Goal: Download file/media

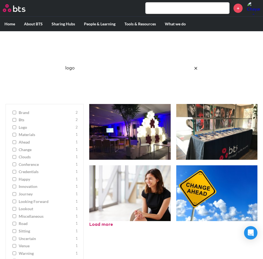
click at [198, 69] on button "reset" at bounding box center [195, 68] width 11 height 15
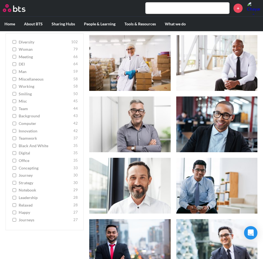
scroll to position [168, 0]
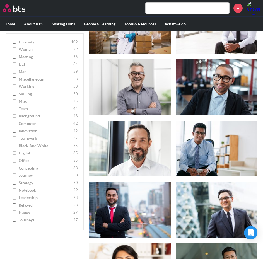
click at [14, 154] on input "digital 35" at bounding box center [15, 154] width 4 height 4
checkbox input "false"
click at [16, 125] on label "computer 42" at bounding box center [44, 124] width 66 height 6
click at [16, 125] on input "computer 42" at bounding box center [15, 124] width 4 height 4
checkbox input "false"
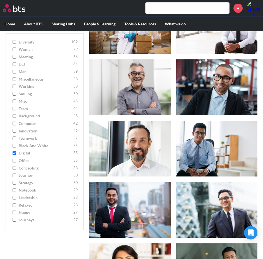
checkbox input "true"
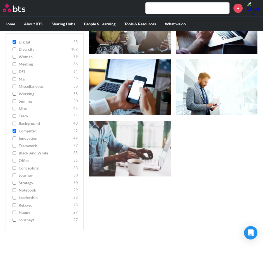
checkbox input "true"
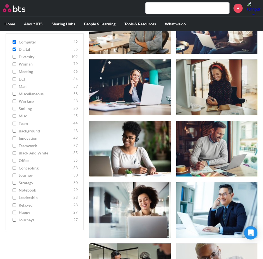
click at [13, 138] on input "innovation 42" at bounding box center [15, 139] width 4 height 4
checkbox input "true"
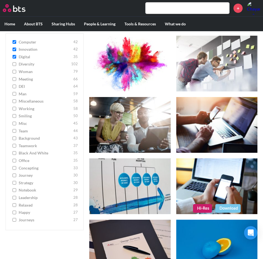
scroll to position [1061, 0]
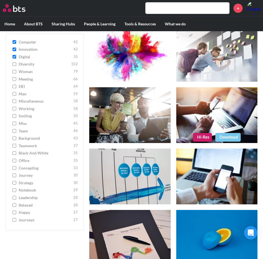
click at [230, 113] on figure at bounding box center [217, 115] width 82 height 56
click at [223, 116] on figure at bounding box center [217, 115] width 82 height 56
click at [234, 139] on link "Download" at bounding box center [228, 137] width 25 height 8
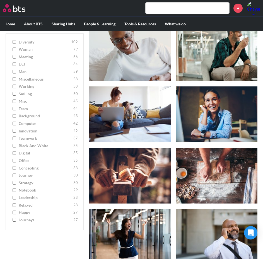
scroll to position [1766, 0]
